Goal: Task Accomplishment & Management: Use online tool/utility

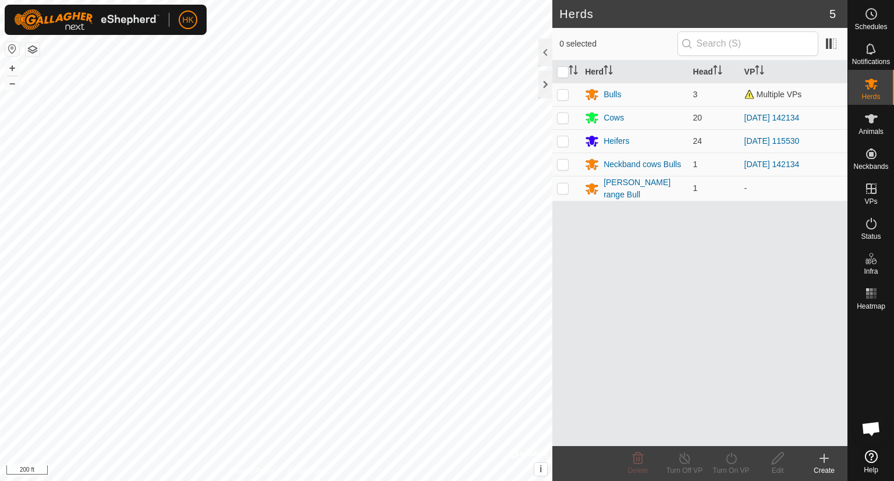
click at [387, 480] on html "HK Schedules Notifications Herds Animals Neckbands VPs Status Infra Heatmap Hel…" at bounding box center [447, 240] width 894 height 481
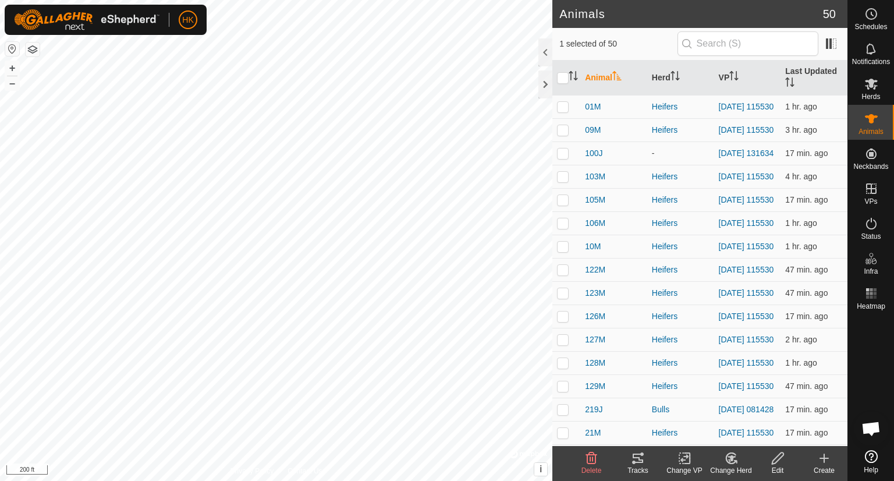
click at [638, 464] on icon at bounding box center [638, 458] width 14 height 14
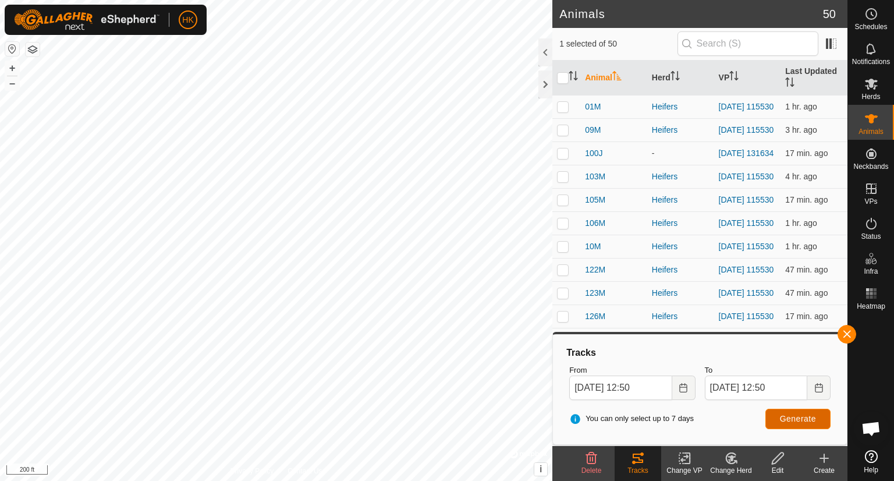
click at [792, 422] on span "Generate" at bounding box center [798, 418] width 36 height 9
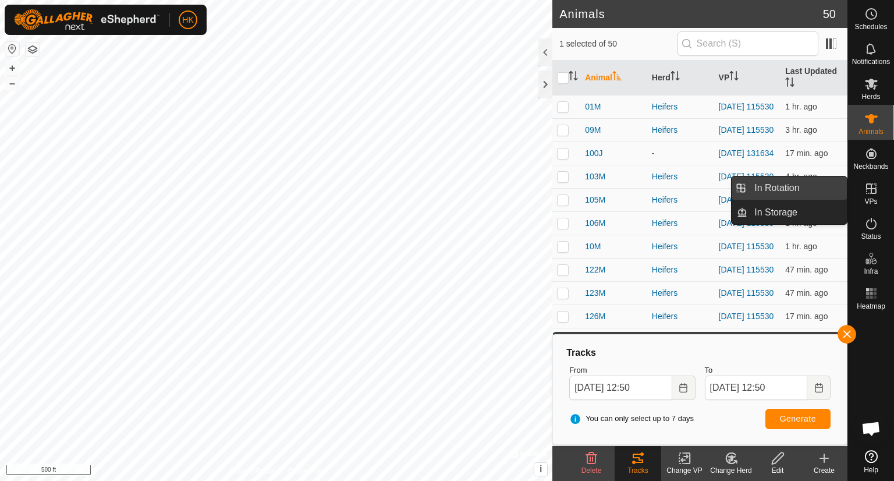
click at [779, 183] on link "In Rotation" at bounding box center [797, 187] width 100 height 23
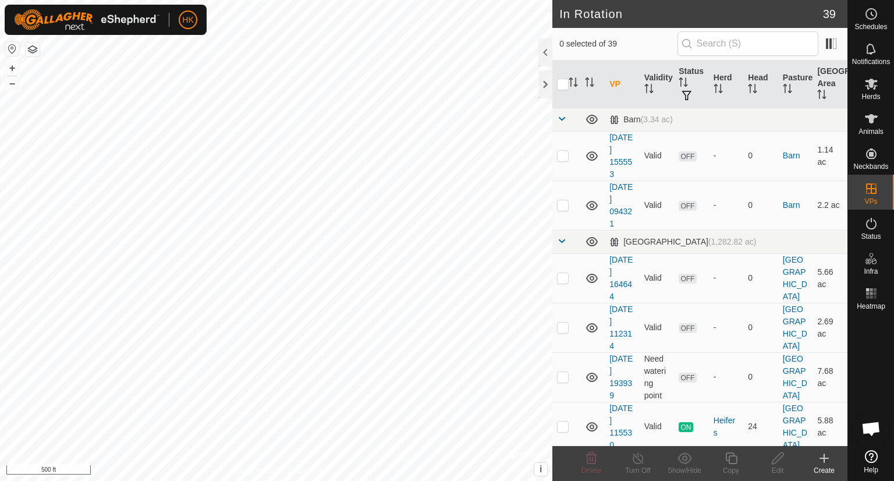
click at [822, 454] on icon at bounding box center [824, 458] width 14 height 14
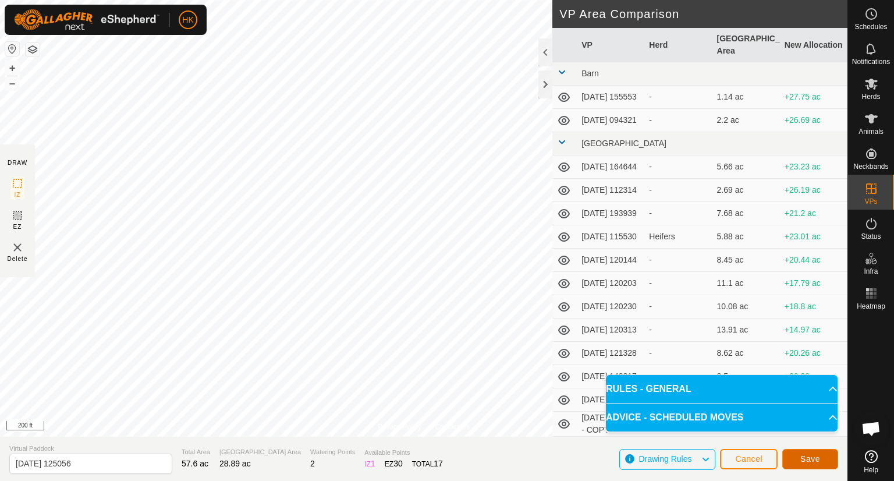
click at [817, 457] on span "Save" at bounding box center [810, 458] width 20 height 9
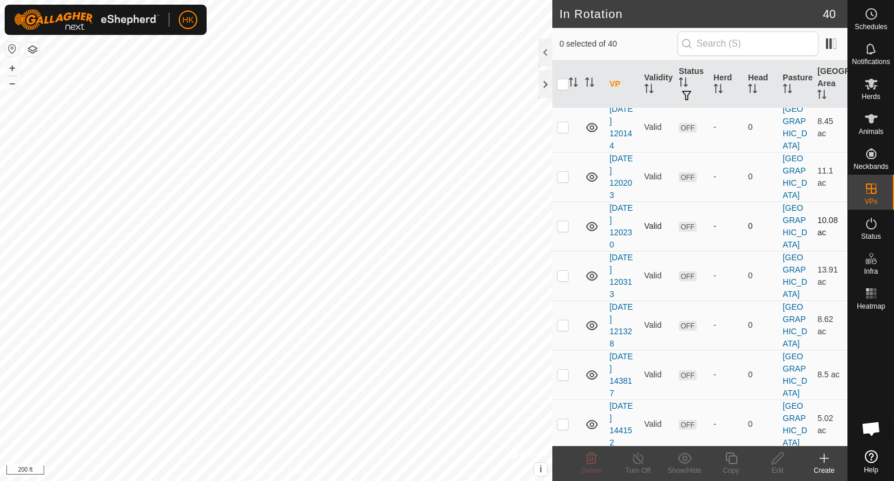
scroll to position [349, 0]
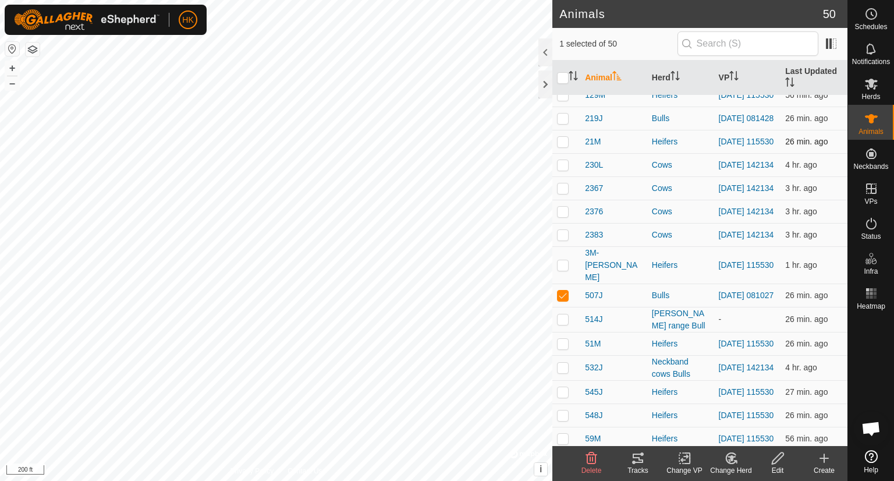
scroll to position [466, 0]
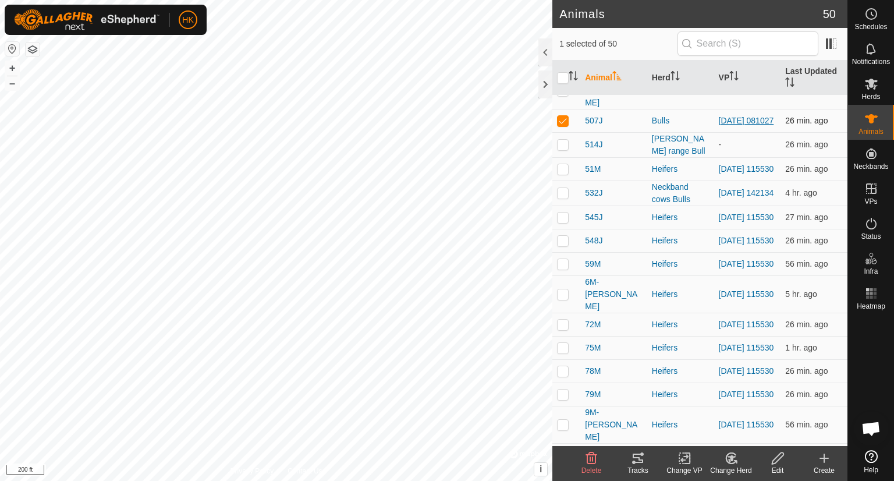
click at [732, 125] on link "[DATE] 081027" at bounding box center [746, 120] width 55 height 9
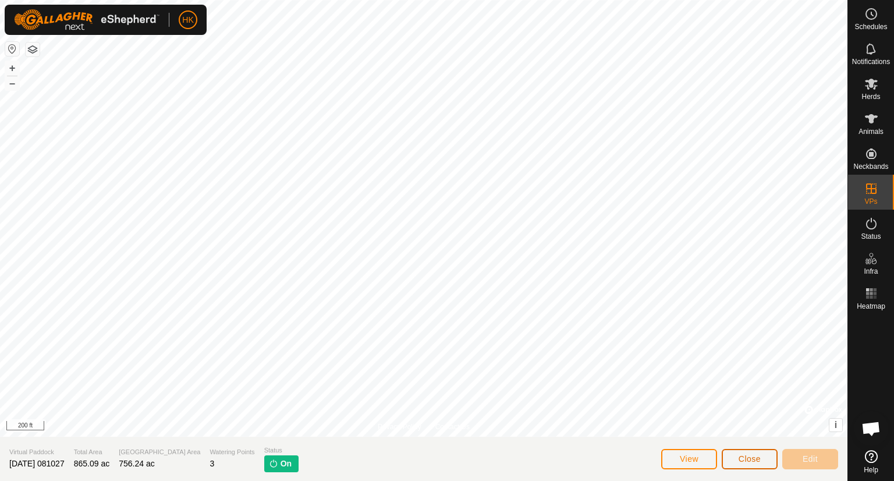
click at [739, 459] on span "Close" at bounding box center [750, 458] width 22 height 9
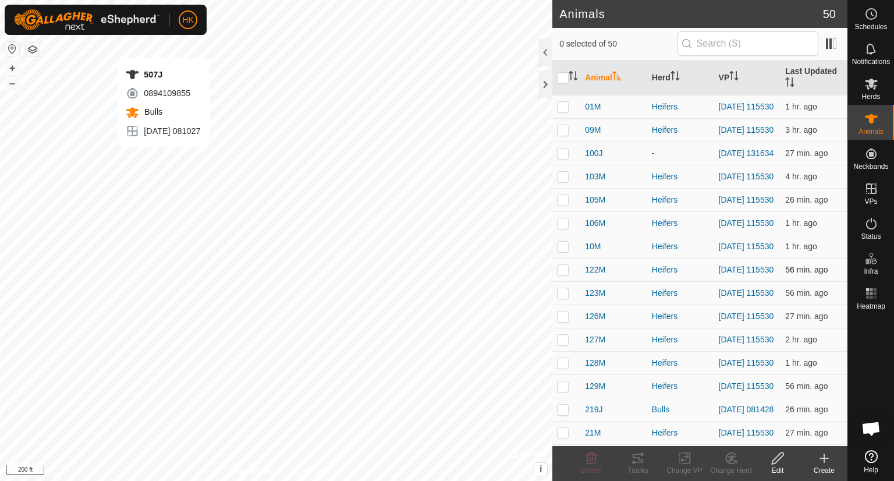
checkbox input "true"
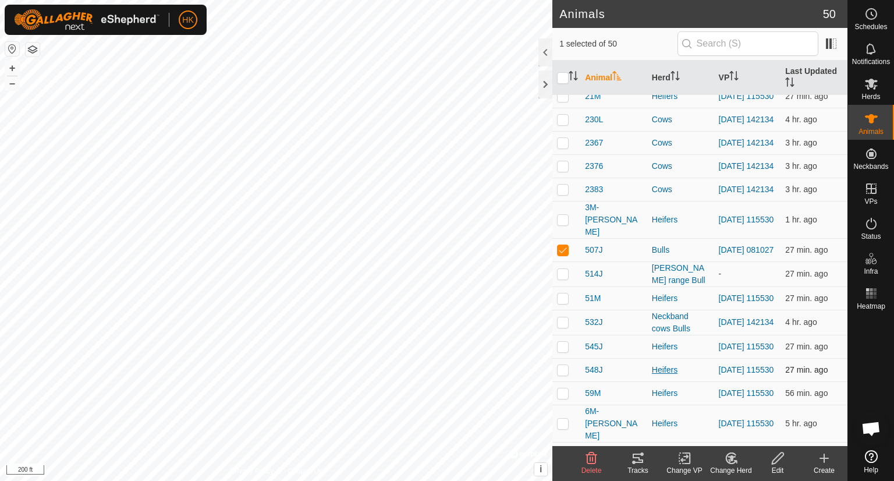
scroll to position [349, 0]
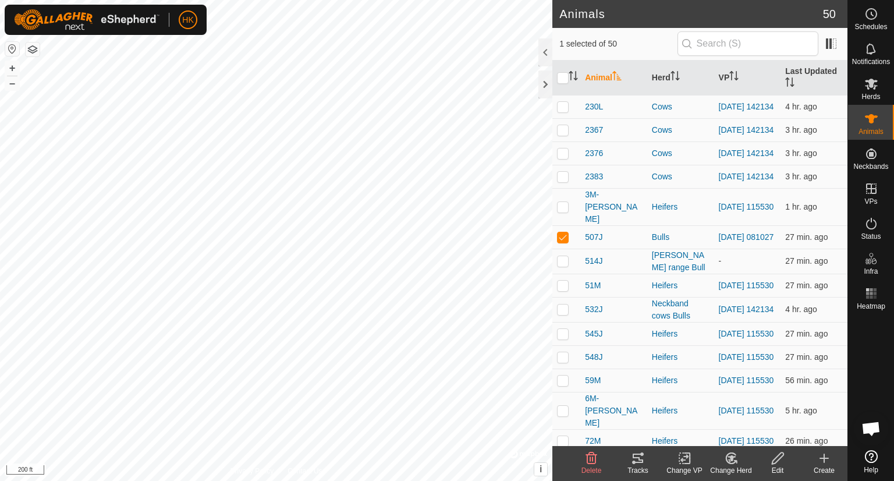
click at [682, 462] on icon at bounding box center [685, 458] width 15 height 14
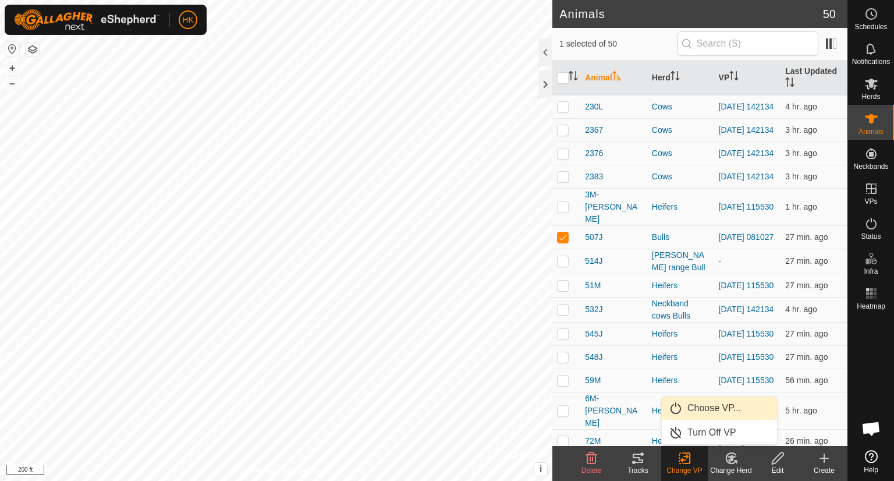
click at [709, 409] on link "Choose VP..." at bounding box center [719, 407] width 115 height 23
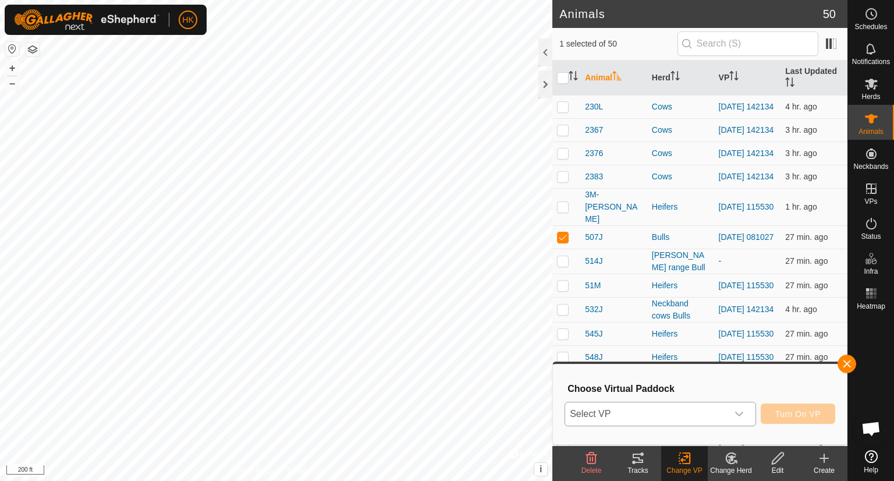
click at [694, 413] on span "Select VP" at bounding box center [646, 413] width 162 height 23
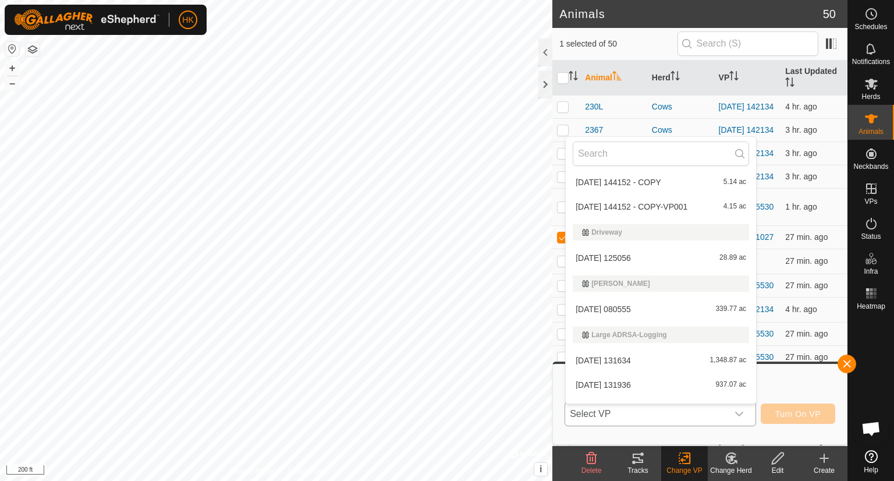
scroll to position [313, 0]
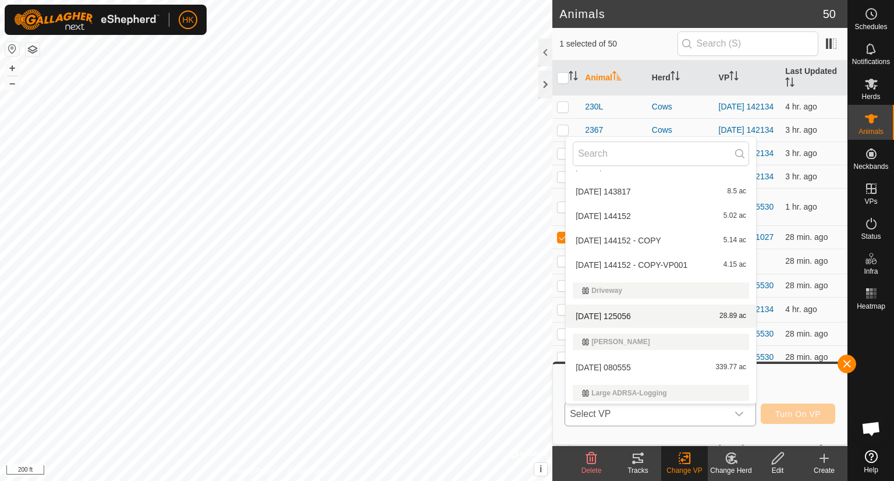
click at [668, 315] on li "2025-09-05 125056 28.89 ac" at bounding box center [661, 315] width 190 height 23
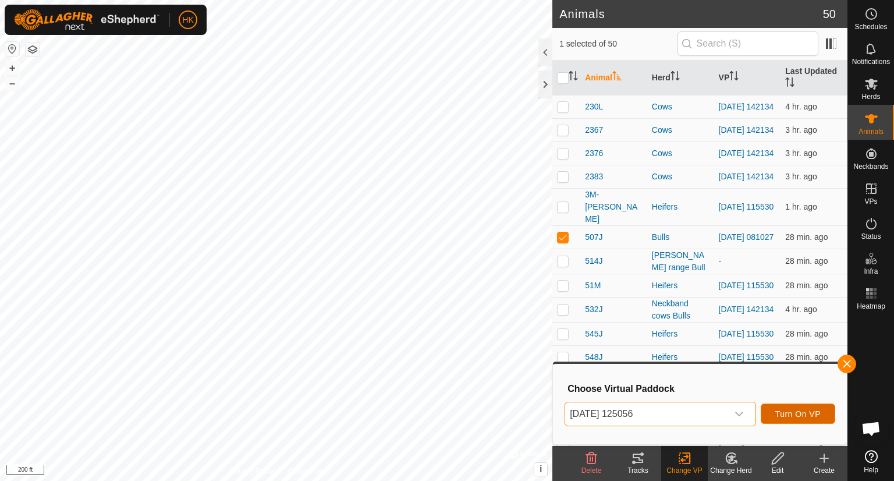
click at [793, 409] on span "Turn On VP" at bounding box center [797, 413] width 45 height 9
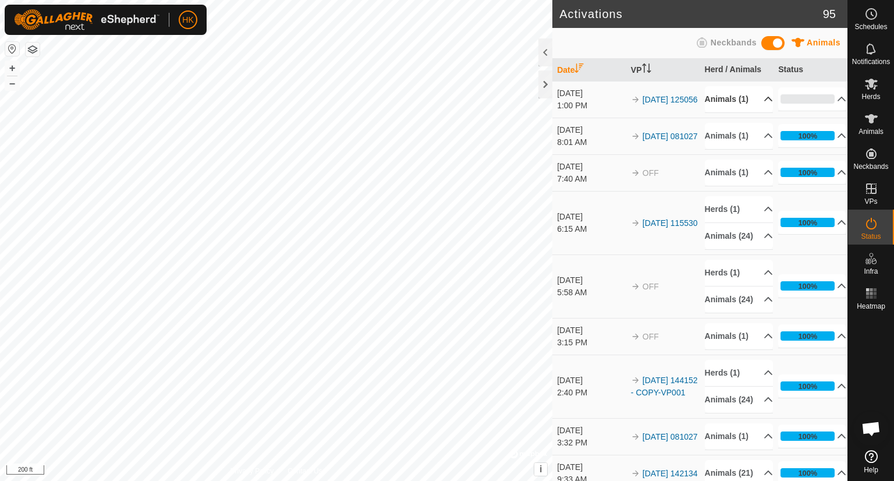
click at [750, 103] on p-accordion-header "Animals (1)" at bounding box center [739, 99] width 68 height 26
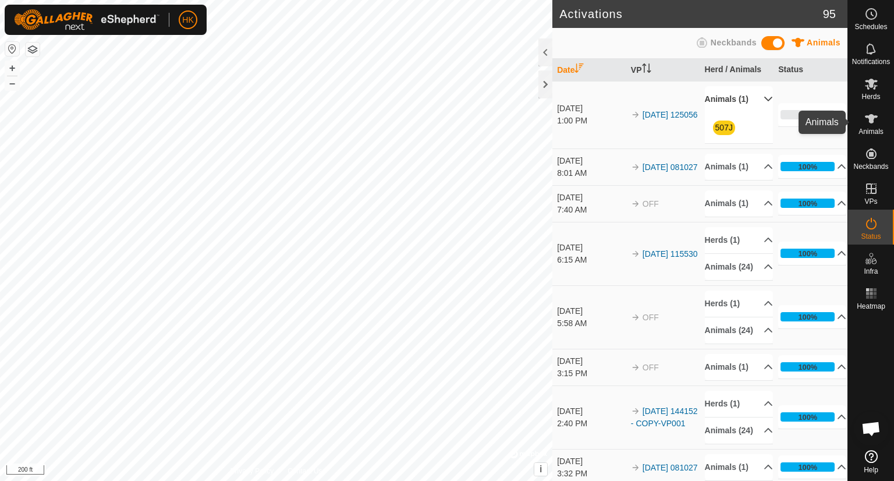
click at [873, 124] on icon at bounding box center [871, 119] width 14 height 14
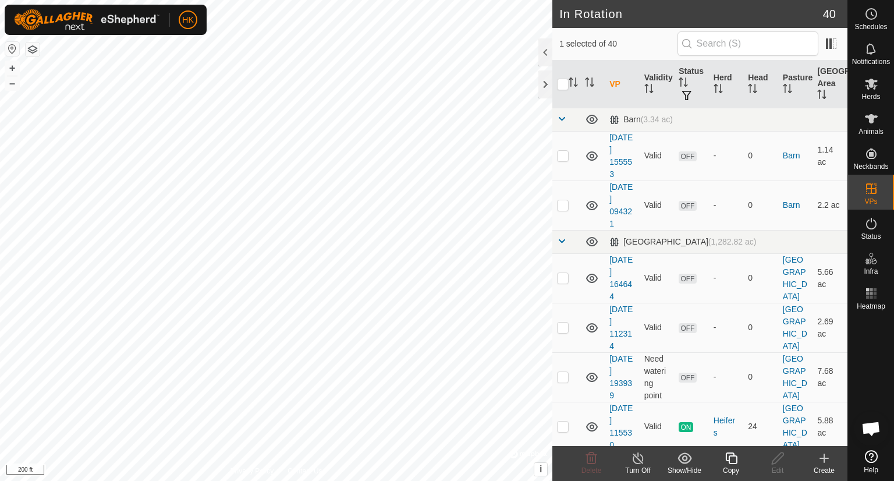
checkbox input "false"
checkbox input "true"
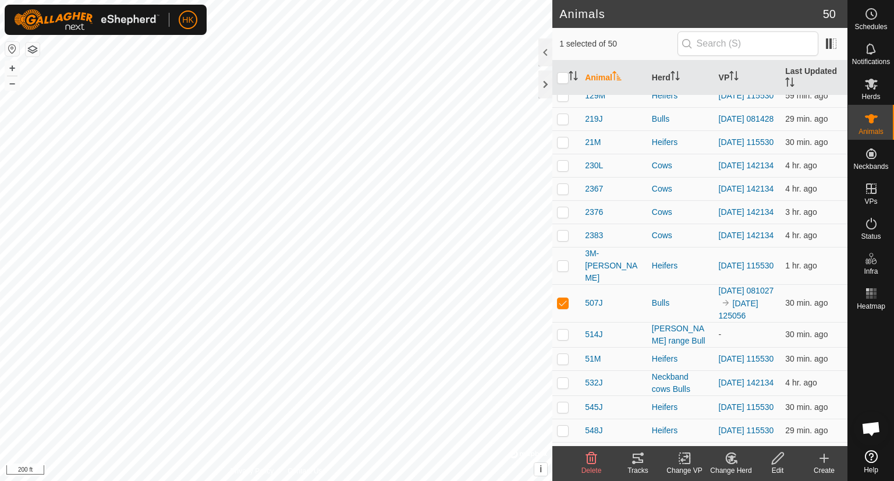
scroll to position [291, 0]
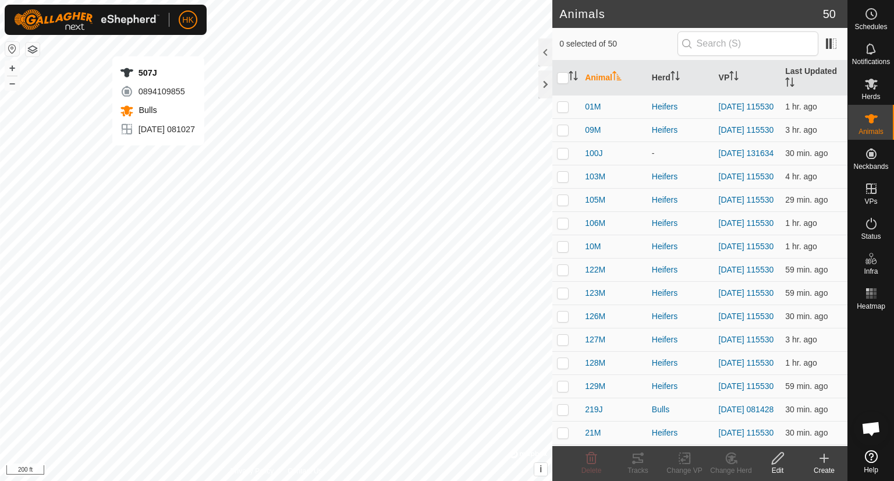
checkbox input "true"
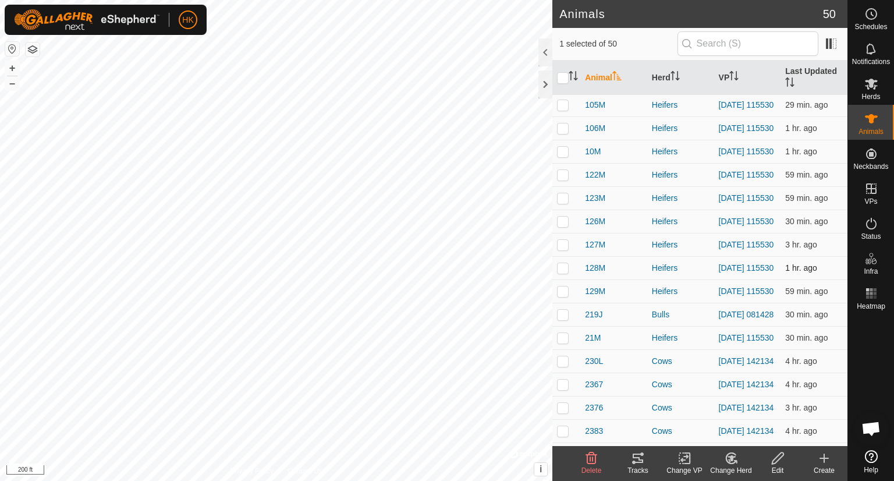
scroll to position [58, 0]
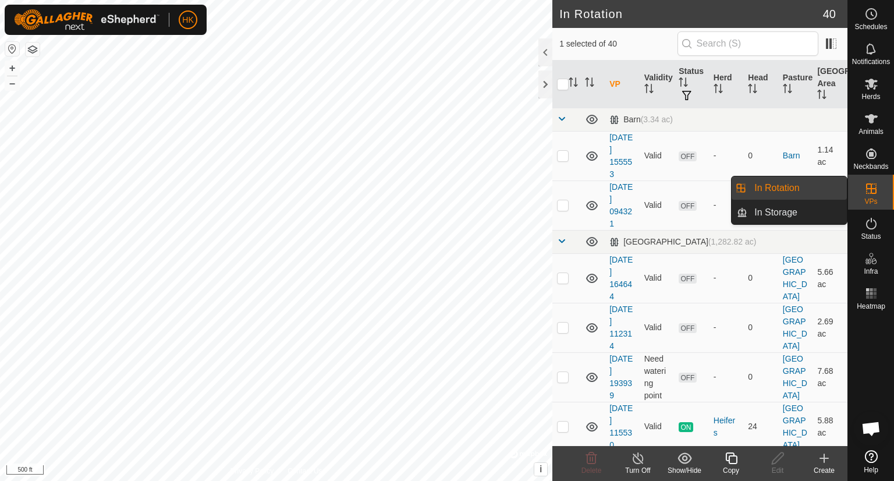
drag, startPoint x: 846, startPoint y: 194, endPoint x: 816, endPoint y: 189, distance: 31.4
click at [816, 189] on link "In Rotation" at bounding box center [797, 187] width 100 height 23
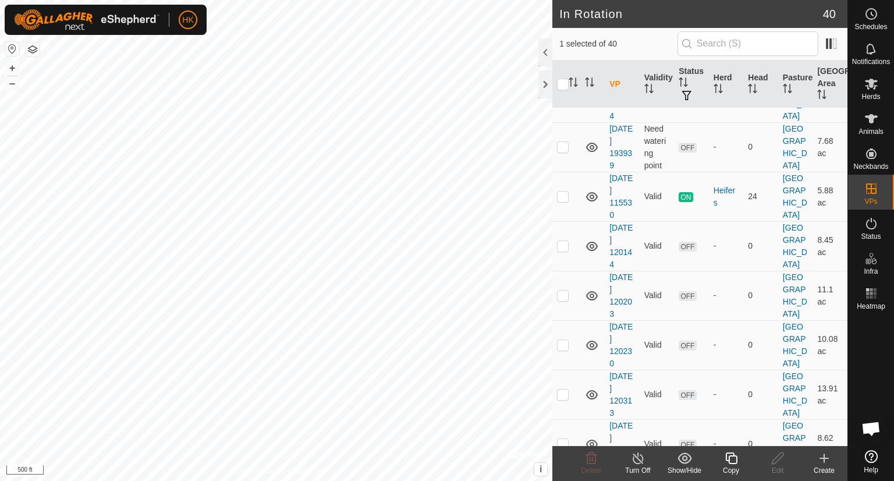
scroll to position [233, 0]
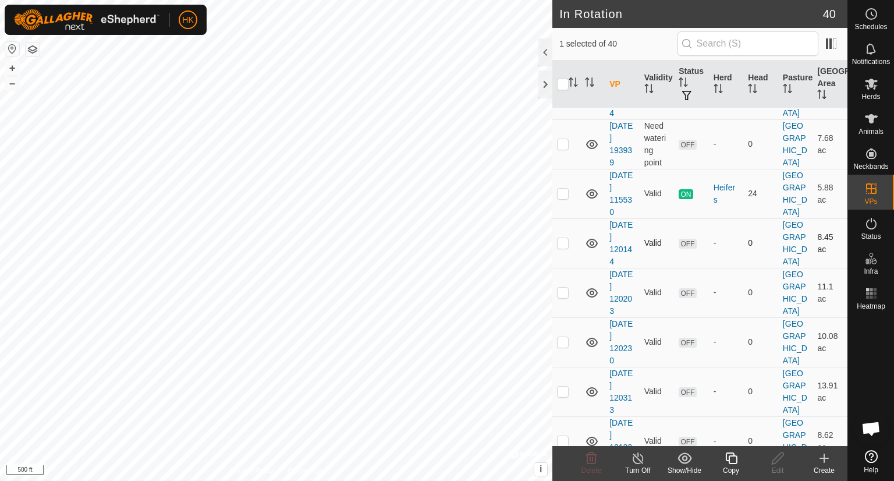
checkbox input "true"
checkbox input "false"
checkbox input "true"
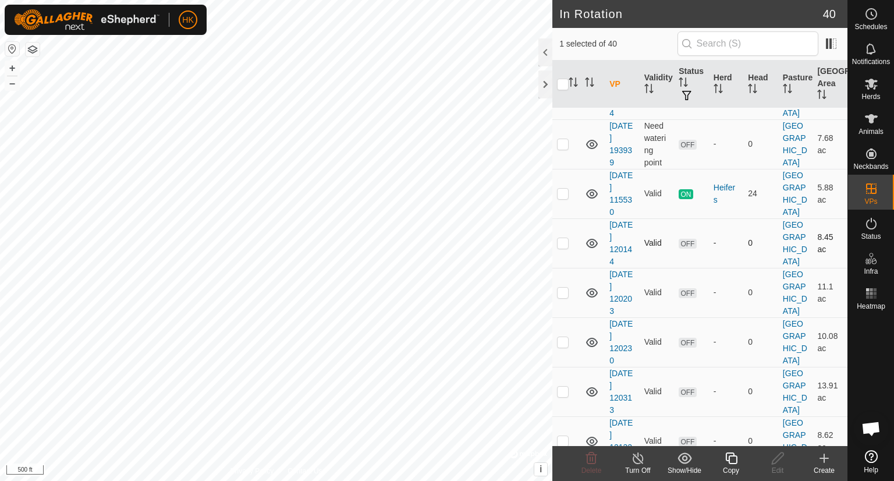
checkbox input "false"
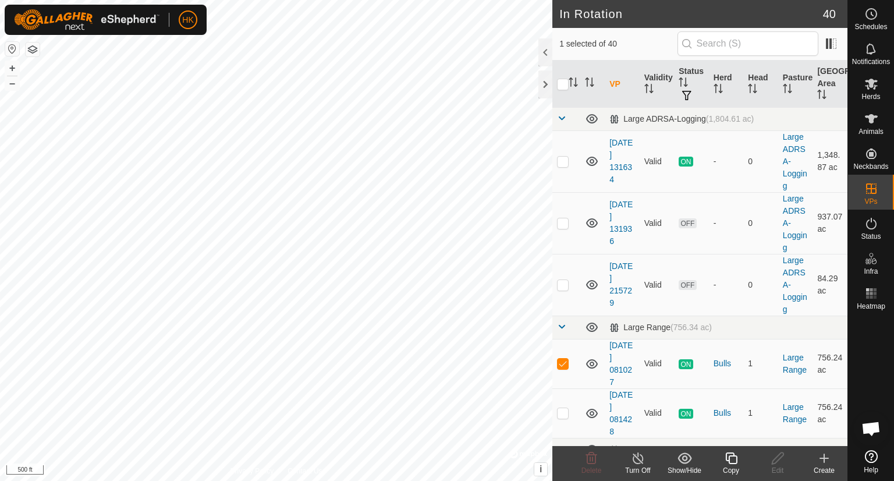
scroll to position [1048, 0]
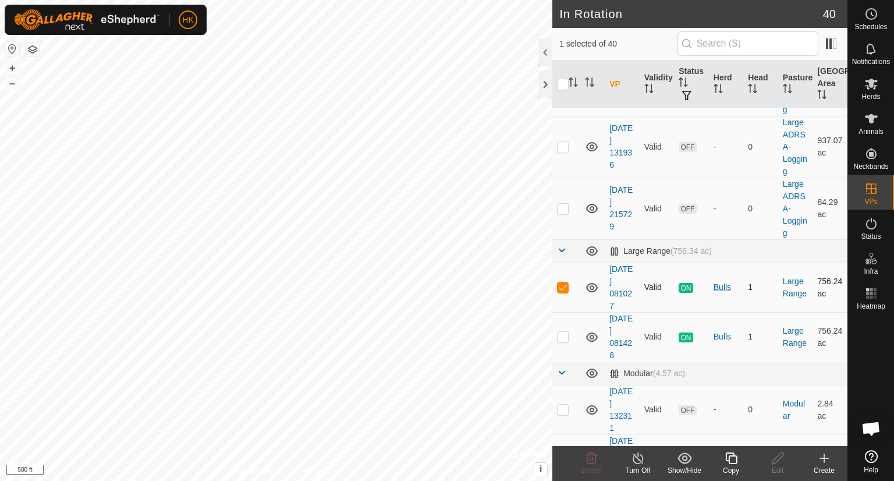
click at [721, 293] on div "Bulls" at bounding box center [727, 287] width 26 height 12
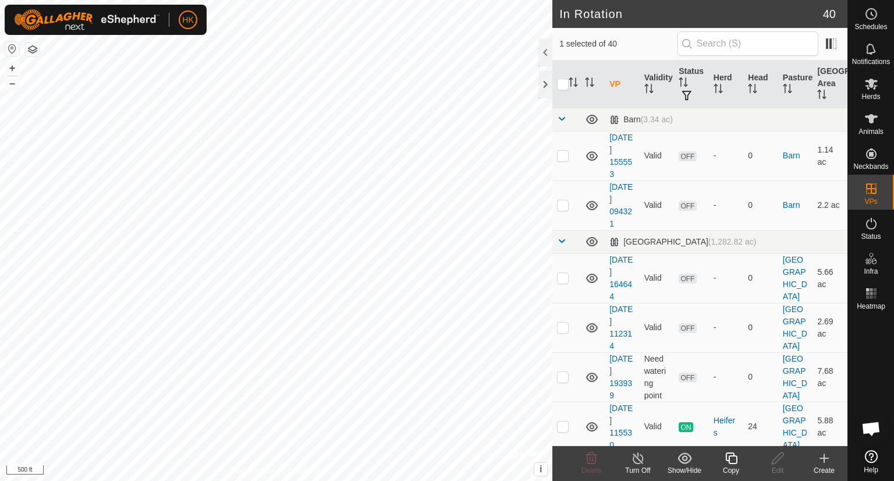
checkbox input "false"
checkbox input "true"
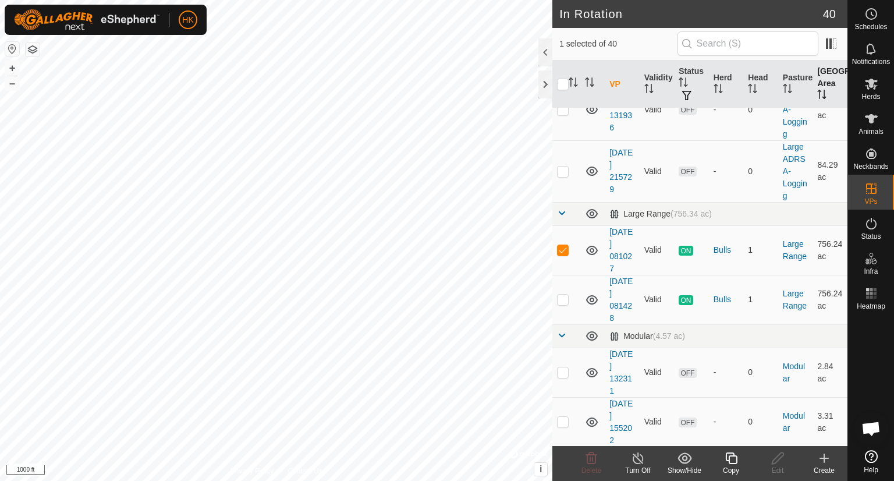
scroll to position [1048, 0]
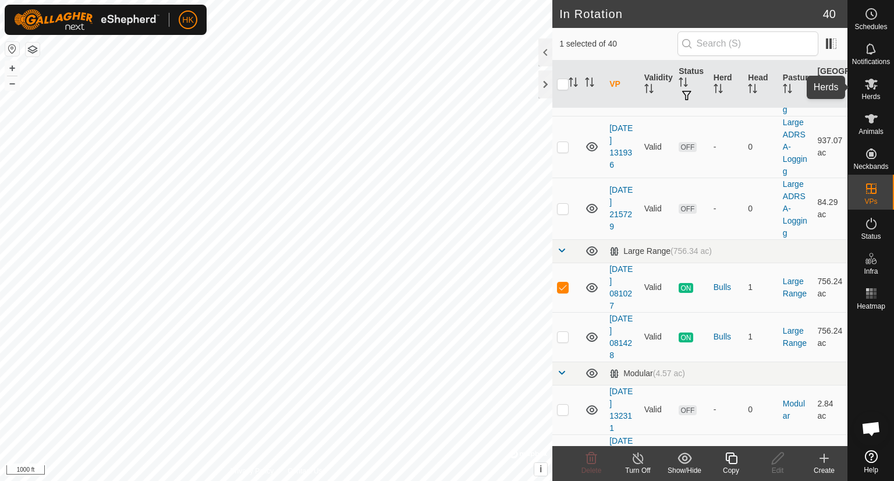
click at [870, 93] on span "Herds" at bounding box center [870, 96] width 19 height 7
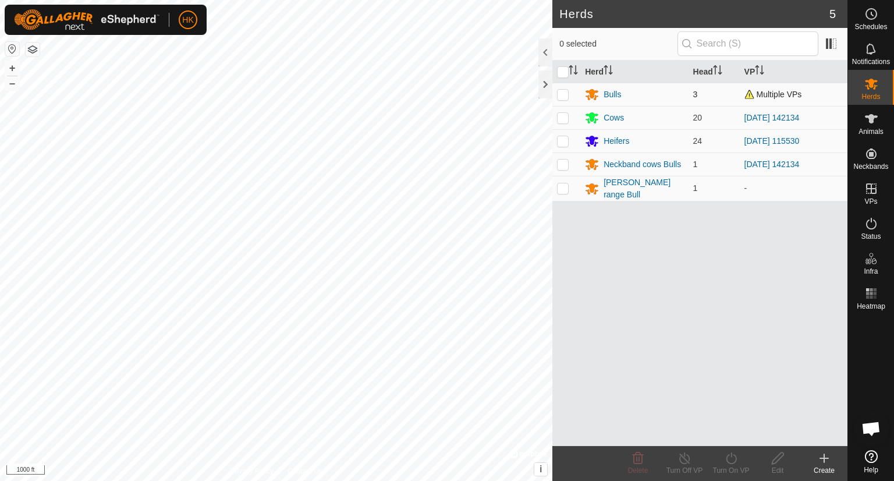
click at [566, 86] on td at bounding box center [566, 94] width 28 height 23
click at [566, 90] on p-checkbox at bounding box center [563, 94] width 12 height 9
checkbox input "false"
click at [694, 92] on span "3" at bounding box center [695, 94] width 5 height 9
click at [616, 89] on div "Bulls" at bounding box center [612, 94] width 17 height 12
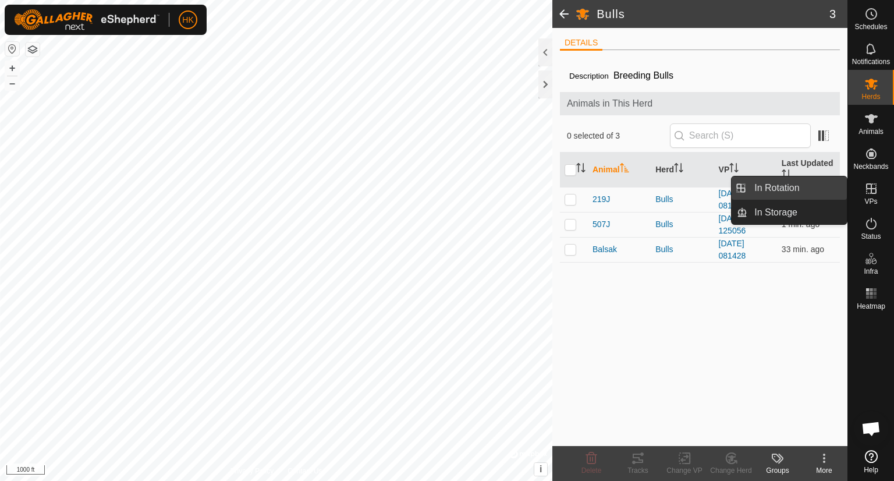
click at [805, 185] on link "In Rotation" at bounding box center [797, 187] width 100 height 23
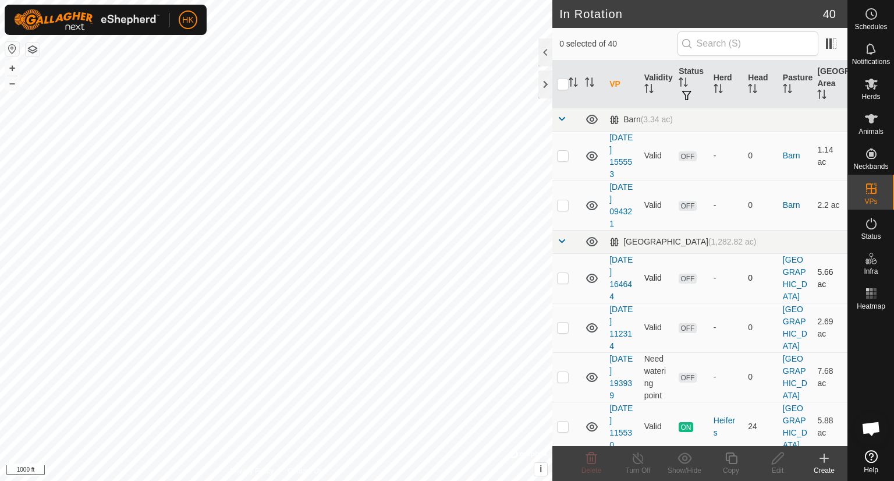
checkbox input "true"
checkbox input "false"
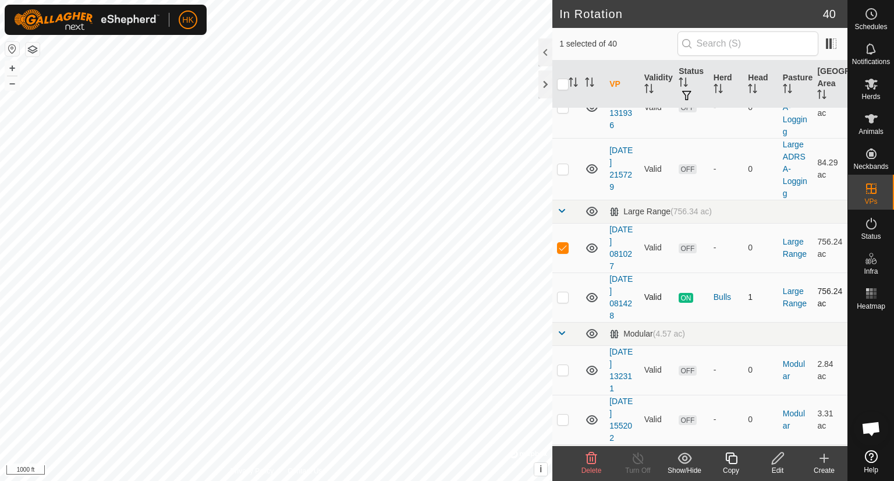
scroll to position [1106, 0]
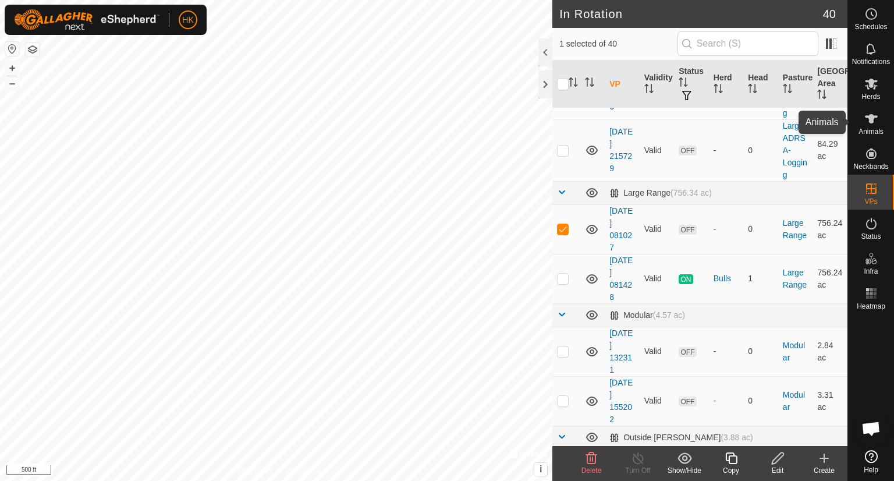
click at [874, 123] on icon at bounding box center [871, 119] width 14 height 14
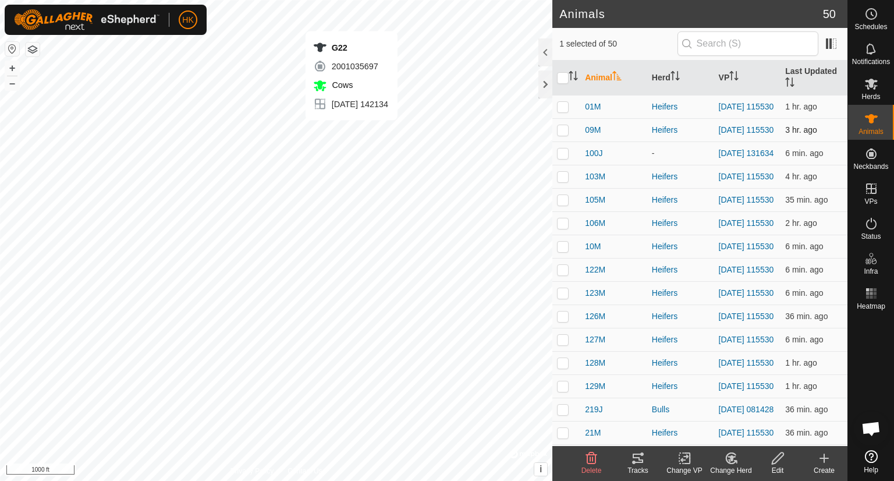
checkbox input "false"
checkbox input "true"
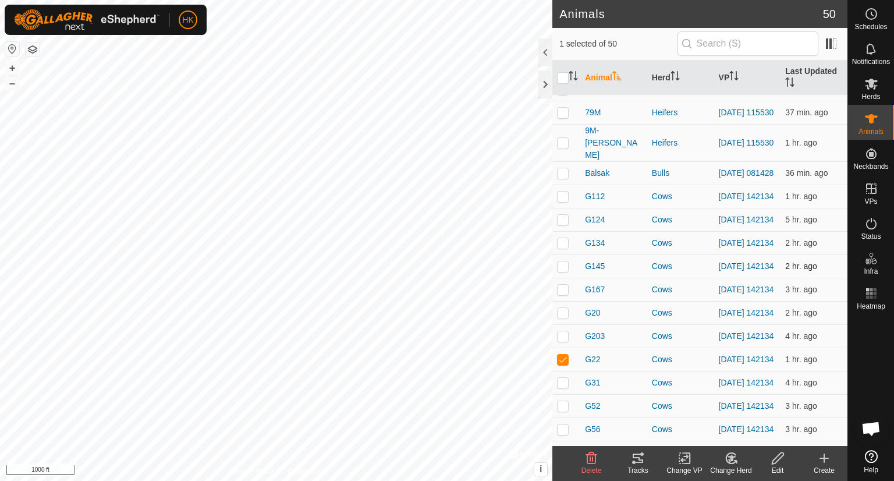
scroll to position [757, 0]
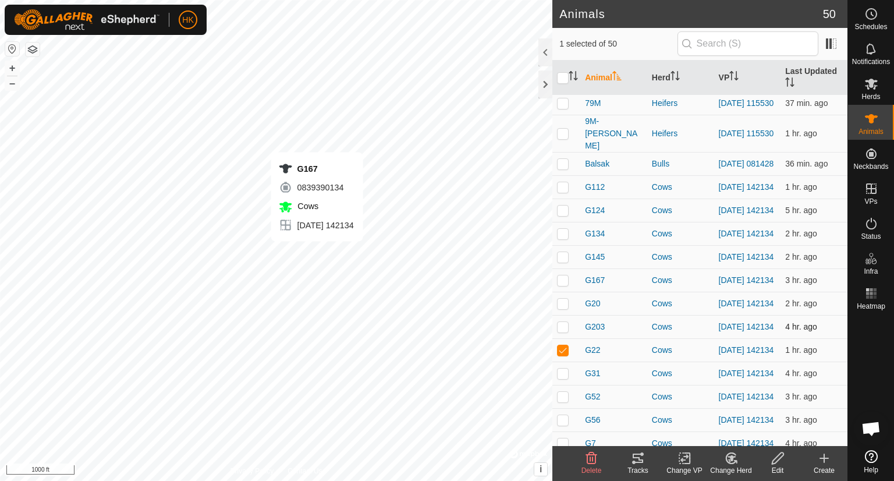
checkbox input "true"
checkbox input "false"
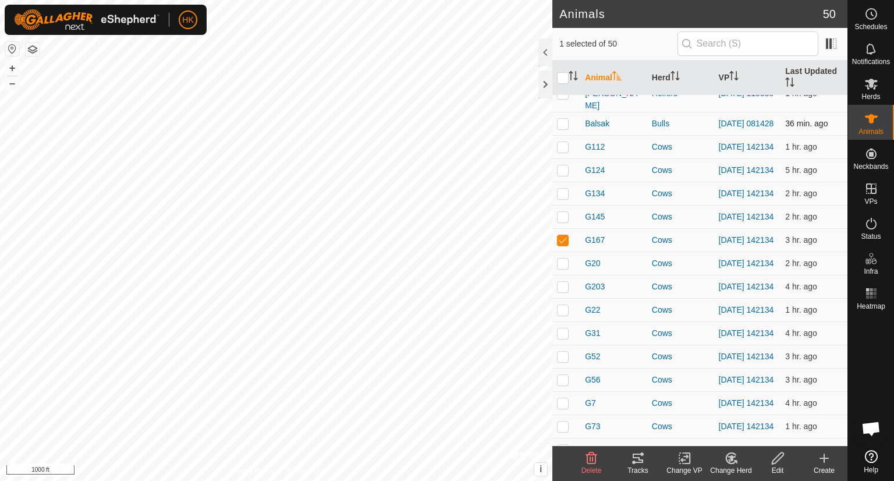
scroll to position [778, 0]
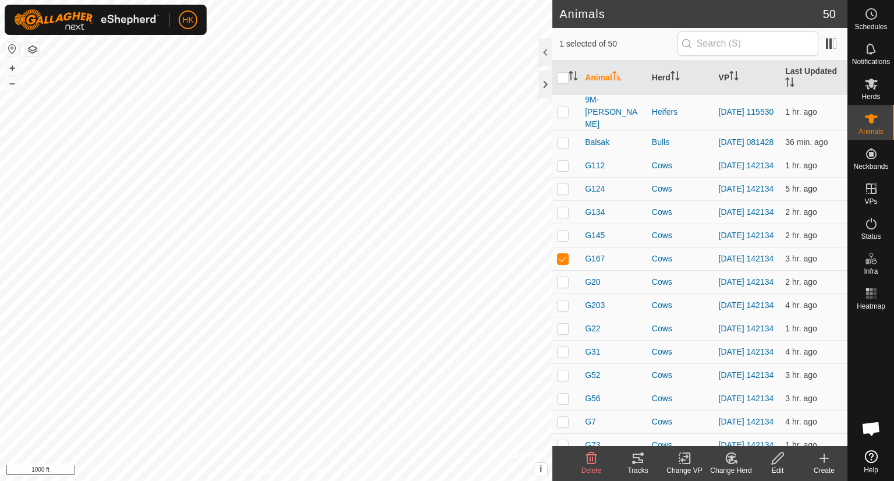
click at [560, 193] on p-checkbox at bounding box center [563, 188] width 12 height 9
checkbox input "true"
click at [633, 458] on icon at bounding box center [638, 458] width 14 height 14
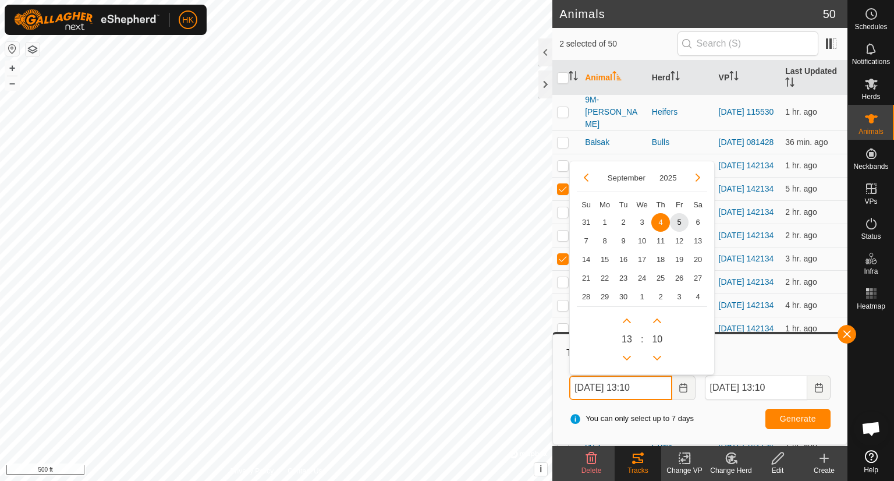
click at [644, 389] on input "[DATE] 13:10" at bounding box center [620, 387] width 102 height 24
click at [586, 175] on button "Previous Month" at bounding box center [586, 177] width 19 height 19
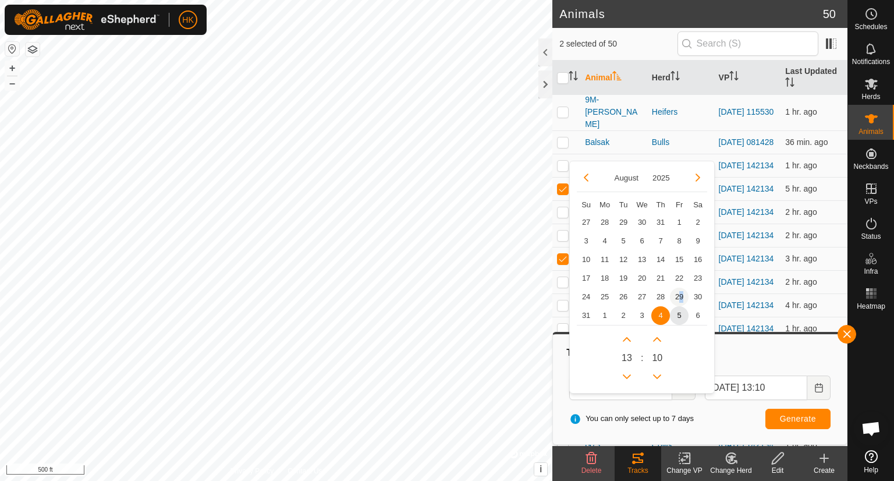
click at [675, 300] on span "29" at bounding box center [679, 297] width 19 height 19
type input "[DATE] 13:10"
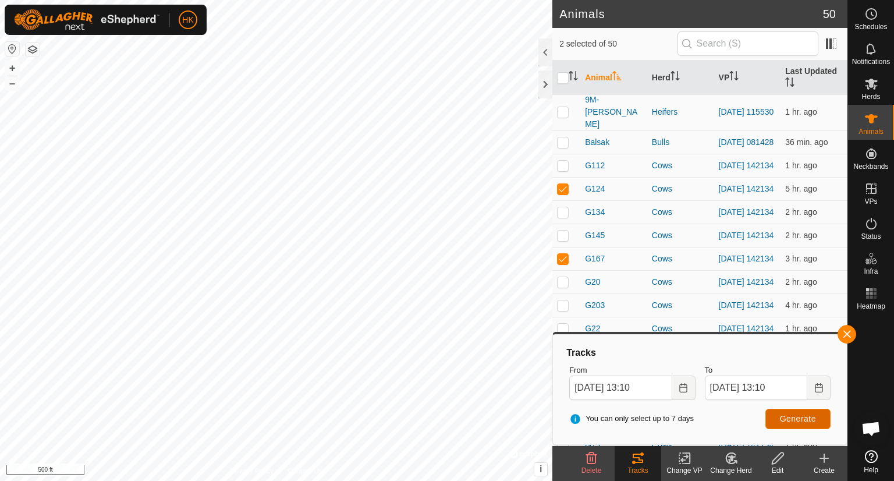
click at [788, 416] on span "Generate" at bounding box center [798, 418] width 36 height 9
click at [563, 0] on html "HK Schedules Notifications Herds Animals Neckbands VPs Status Infra Heatmap Hel…" at bounding box center [447, 240] width 894 height 481
click at [861, 294] on es-heatmap-svg-icon at bounding box center [871, 293] width 21 height 19
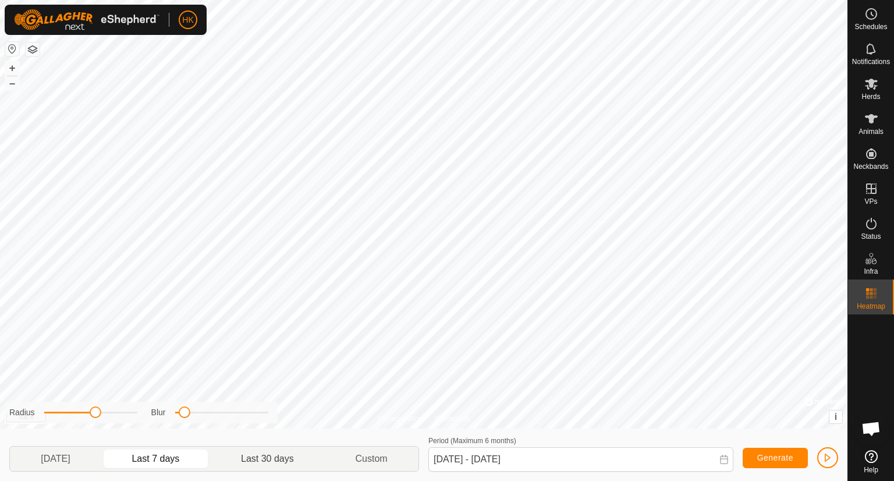
click at [271, 460] on p-togglebutton "Last 30 days" at bounding box center [268, 458] width 114 height 24
type input "[DATE] - [DATE]"
click at [757, 453] on span "Generate" at bounding box center [775, 457] width 36 height 9
